Goal: Information Seeking & Learning: Find specific fact

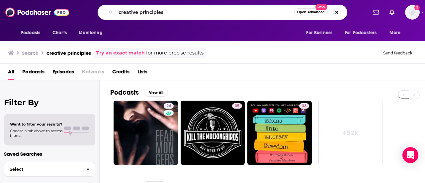
click at [130, 8] on input "creative principles" at bounding box center [205, 12] width 178 height 11
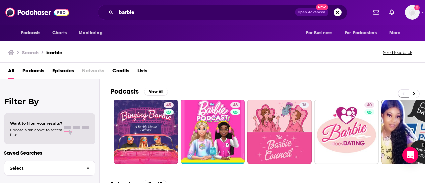
click at [210, 74] on div "All Podcasts Episodes Networks Credits Lists" at bounding box center [214, 72] width 412 height 14
click at [414, 93] on icon at bounding box center [414, 93] width 2 height 5
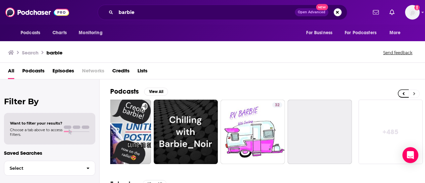
scroll to position [0, 295]
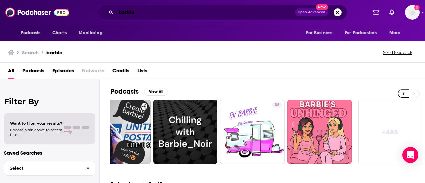
click at [145, 10] on input "barbie" at bounding box center [205, 12] width 179 height 11
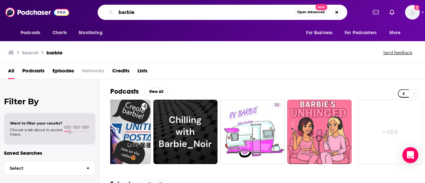
click at [145, 10] on input "barbie" at bounding box center [205, 12] width 178 height 11
type input "mattell"
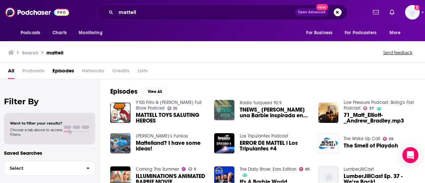
click at [190, 67] on div "All Podcasts Episodes Networks Credits Lists" at bounding box center [214, 72] width 412 height 14
click at [360, 79] on div "Episodes View All Y100 Frito & [PERSON_NAME] Full Show Podcast 25 MATTELL TOYS …" at bounding box center [263, 139] width 326 height 121
click at [28, 33] on span "Podcasts" at bounding box center [31, 32] width 20 height 9
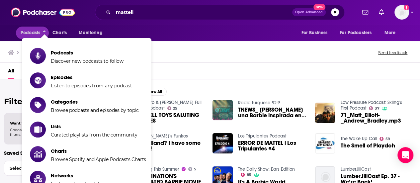
click at [201, 47] on div "Search mattell Send feedback" at bounding box center [210, 51] width 420 height 23
